Goal: Navigation & Orientation: Find specific page/section

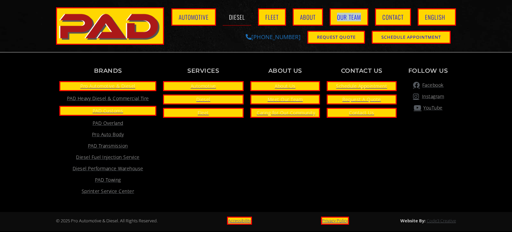
scroll to position [1602, 0]
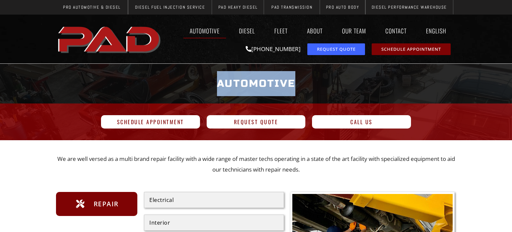
drag, startPoint x: 207, startPoint y: 84, endPoint x: 319, endPoint y: 93, distance: 112.4
click at [319, 93] on h1 "Automotive" at bounding box center [256, 83] width 394 height 25
copy h1 "Automotive"
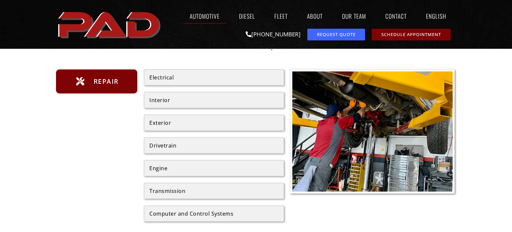
scroll to position [125, 0]
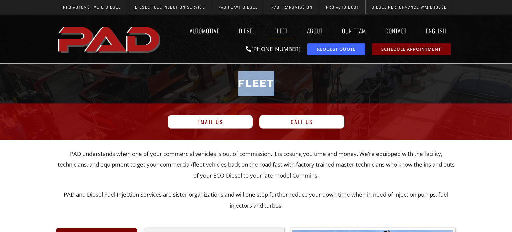
drag, startPoint x: 225, startPoint y: 74, endPoint x: 327, endPoint y: 94, distance: 104.7
click at [327, 94] on h1 "Fleet" at bounding box center [256, 83] width 394 height 25
copy h1 "Fleet"
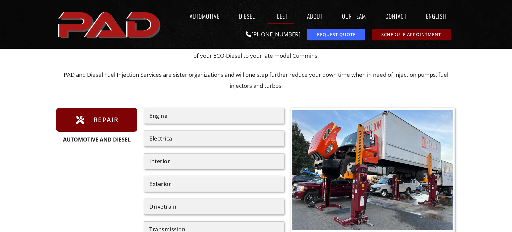
scroll to position [120, 0]
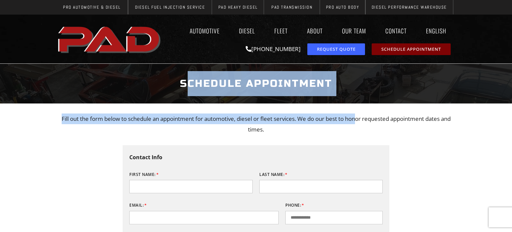
drag, startPoint x: 190, startPoint y: 80, endPoint x: 345, endPoint y: 89, distance: 155.1
click at [314, 68] on div "Schedule Appointment" at bounding box center [256, 84] width 400 height 32
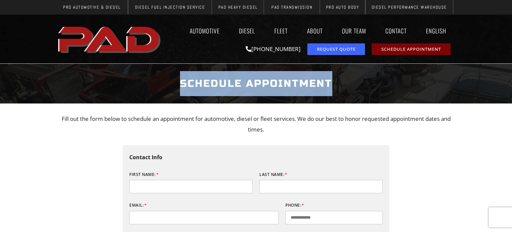
drag, startPoint x: 340, startPoint y: 82, endPoint x: 173, endPoint y: 71, distance: 167.5
click at [173, 71] on h1 "Schedule Appointment" at bounding box center [256, 83] width 394 height 25
copy h1 "Schedule Appointment"
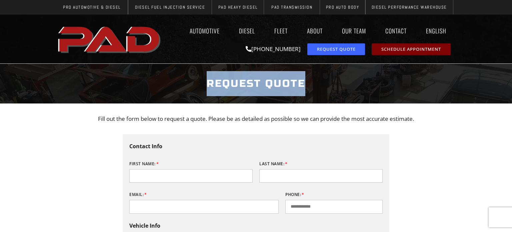
drag, startPoint x: 208, startPoint y: 75, endPoint x: 317, endPoint y: 85, distance: 109.5
click at [317, 85] on h1 "Request Quote" at bounding box center [256, 83] width 394 height 25
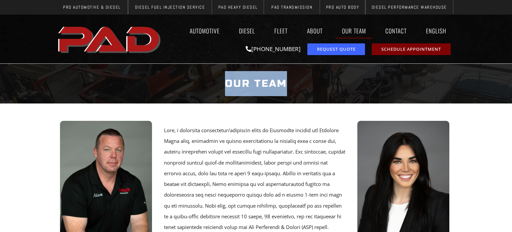
drag, startPoint x: 299, startPoint y: 73, endPoint x: 321, endPoint y: 73, distance: 22.0
click at [321, 73] on div "Our Team" at bounding box center [256, 84] width 400 height 32
copy h1 "Our Team"
